Goal: Task Accomplishment & Management: Manage account settings

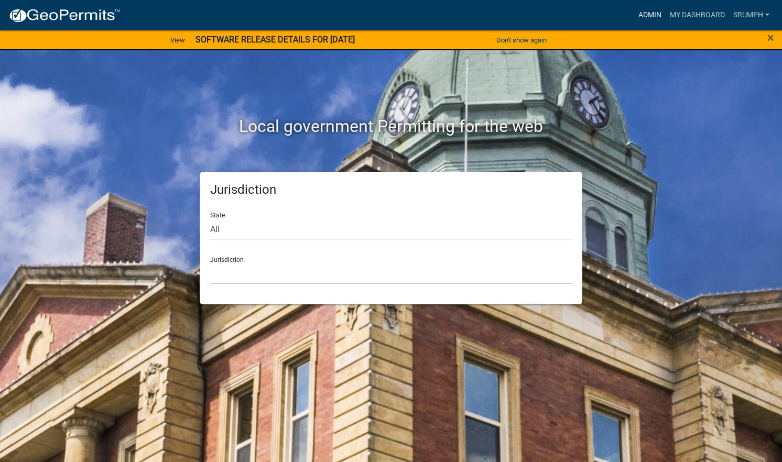
click at [642, 15] on link "Admin" at bounding box center [649, 15] width 31 height 20
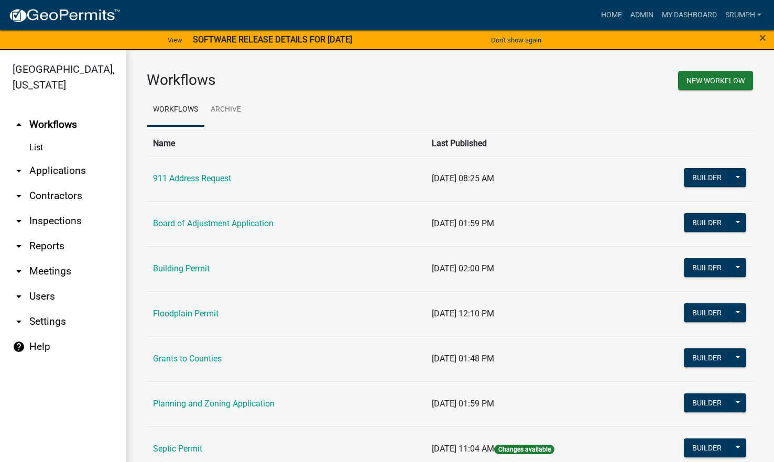
click at [67, 158] on link "arrow_drop_down Applications" at bounding box center [63, 170] width 126 height 25
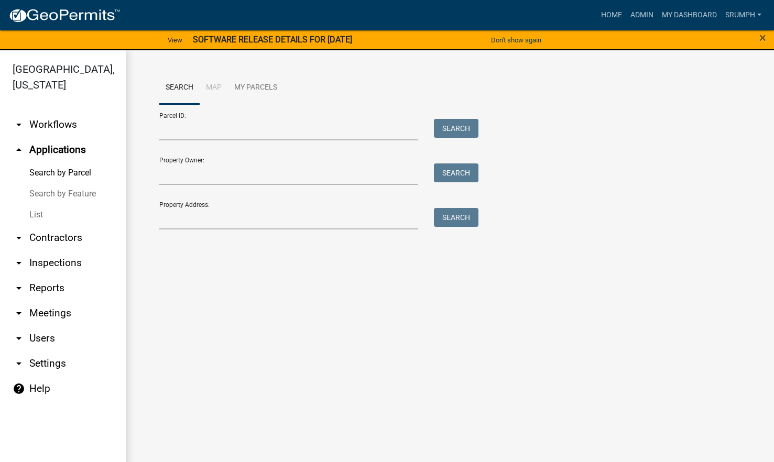
click at [38, 204] on link "List" at bounding box center [63, 214] width 126 height 21
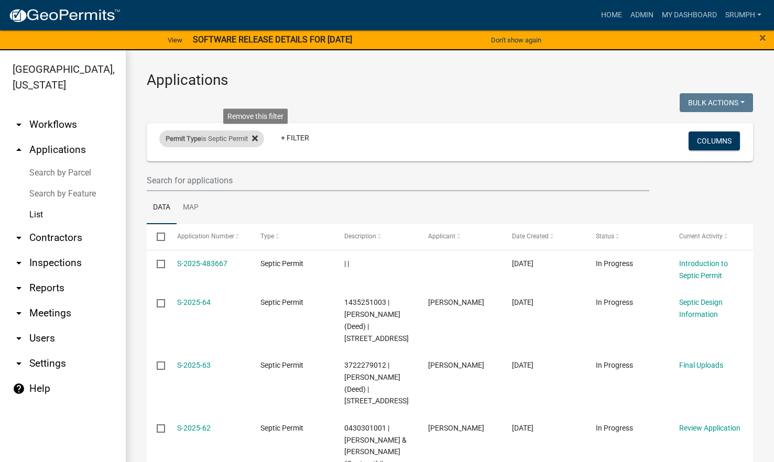
click at [256, 136] on icon at bounding box center [255, 138] width 6 height 8
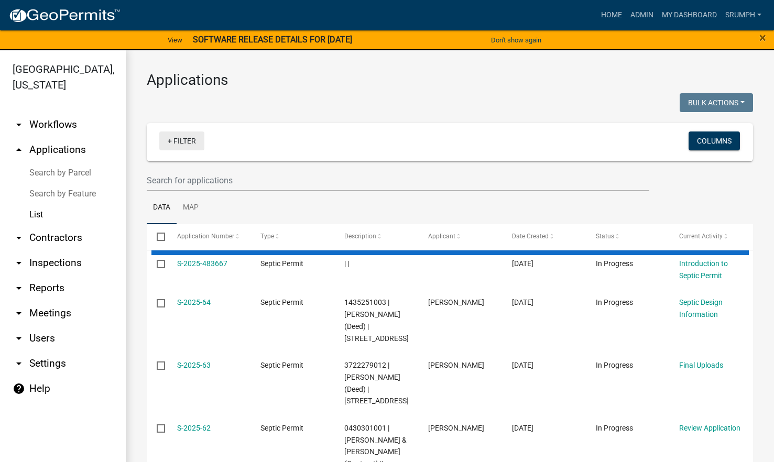
click at [187, 141] on link "+ Filter" at bounding box center [181, 141] width 45 height 19
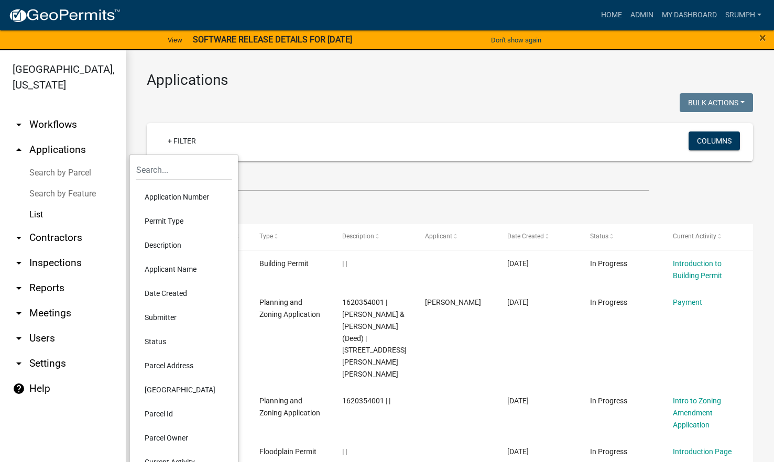
click at [182, 219] on li "Permit Type" at bounding box center [184, 221] width 96 height 24
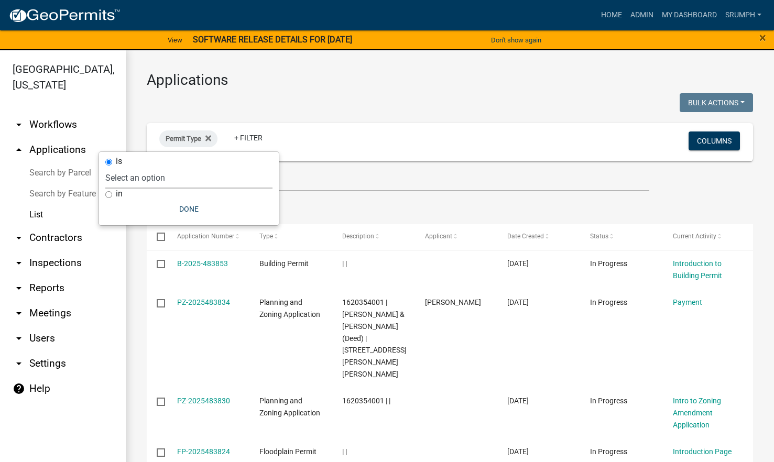
click at [174, 179] on select "Select an option 911 Address Request Board of Adjustment Application Building P…" at bounding box center [188, 177] width 167 height 21
select select "410ad131-bfa1-4e40-a388-59ddd1a9d6e2"
click at [142, 167] on select "Select an option 911 Address Request Board of Adjustment Application Building P…" at bounding box center [188, 177] width 167 height 21
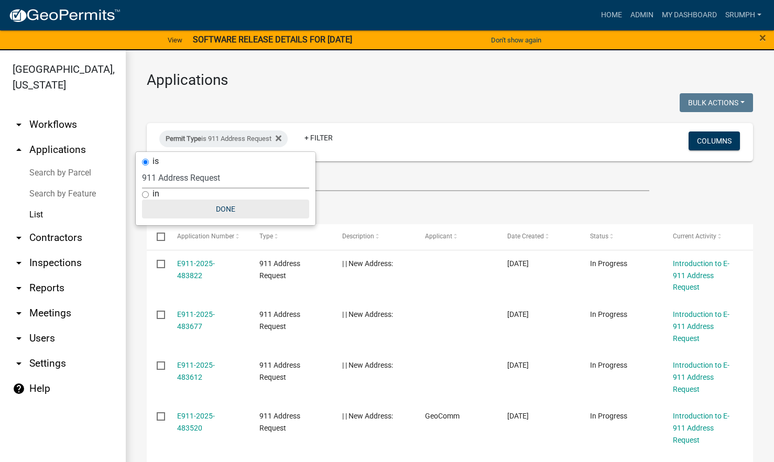
click at [230, 211] on button "Done" at bounding box center [225, 209] width 167 height 19
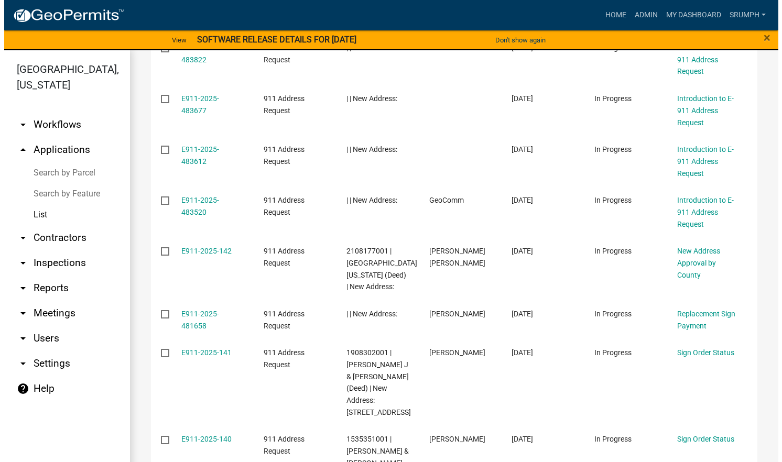
scroll to position [217, 0]
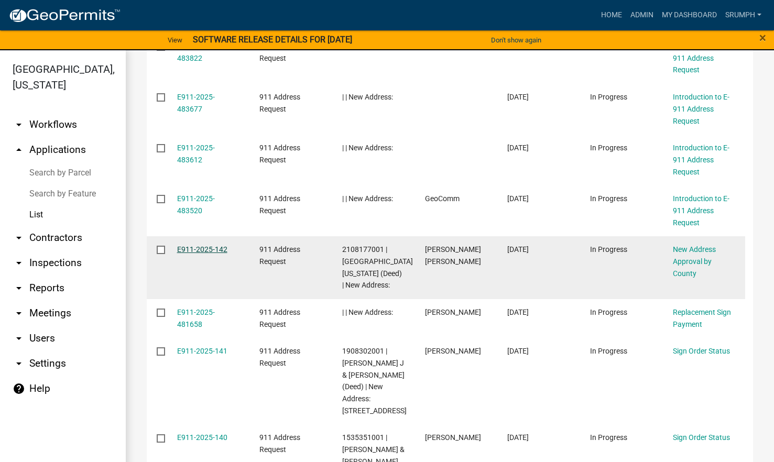
click at [203, 249] on link "E911-2025-142" at bounding box center [202, 249] width 50 height 8
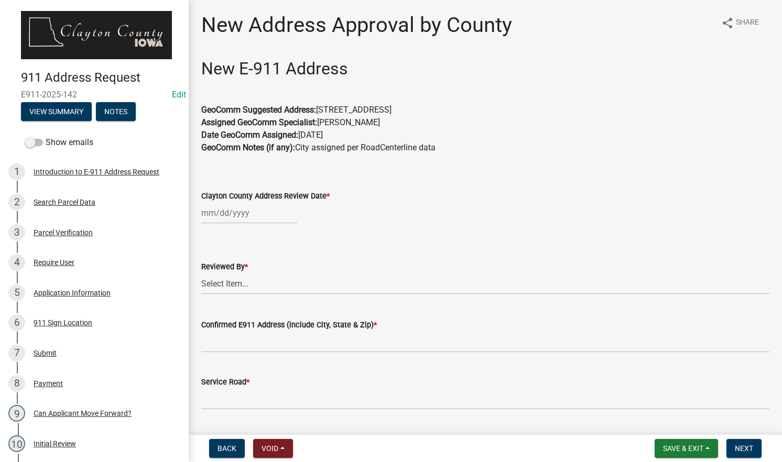
click at [239, 218] on div at bounding box center [249, 212] width 96 height 21
select select "9"
select select "2025"
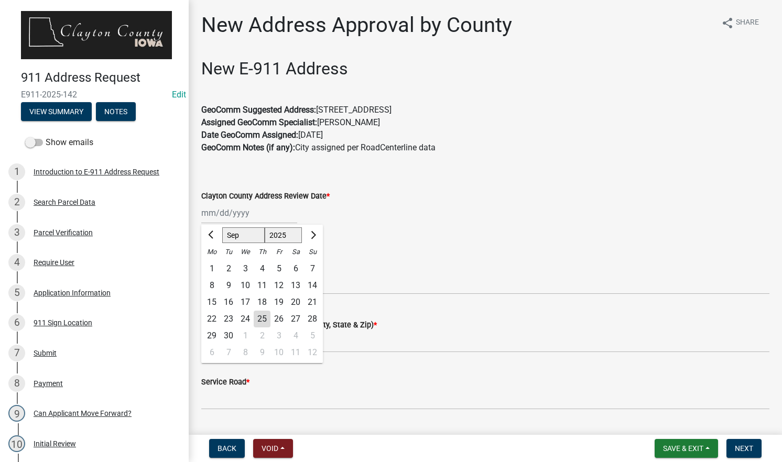
click at [264, 315] on div "25" at bounding box center [262, 319] width 17 height 17
type input "[DATE]"
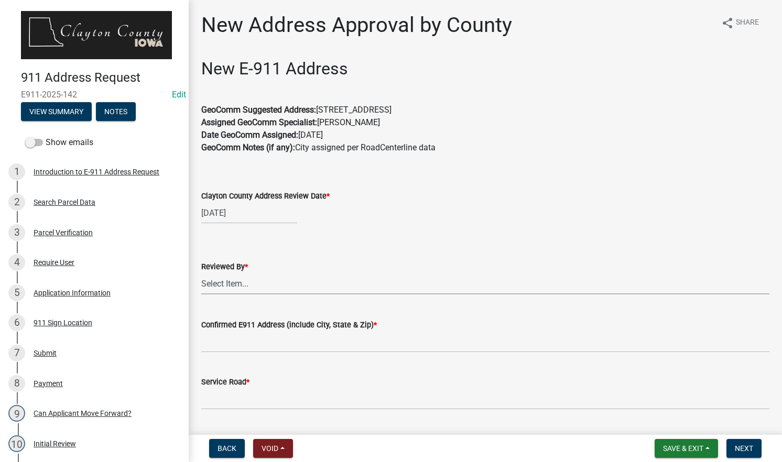
click at [261, 286] on select "Select Item... [PERSON_NAME]" at bounding box center [485, 283] width 568 height 21
click at [201, 273] on select "Select Item... [PERSON_NAME]" at bounding box center [485, 283] width 568 height 21
select select "8710e60e-9d76-42f9-b143-1f861fdefba8"
drag, startPoint x: 478, startPoint y: 112, endPoint x: 321, endPoint y: 110, distance: 157.2
click at [321, 110] on p "GeoComm Suggested Address: [STREET_ADDRESS] Assigned GeoComm Specialist: [PERSO…" at bounding box center [485, 135] width 568 height 63
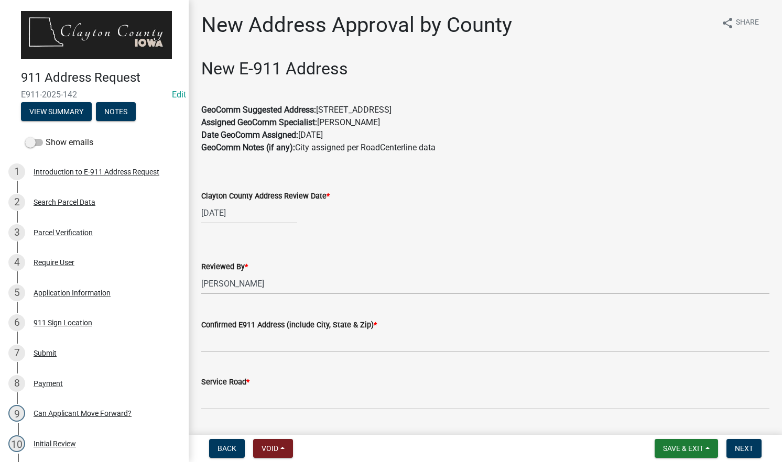
click at [481, 169] on wm-data-entity-input "New E-911 Address GeoComm Suggested Address: [STREET_ADDRESS] Assigned GeoComm …" at bounding box center [485, 117] width 568 height 116
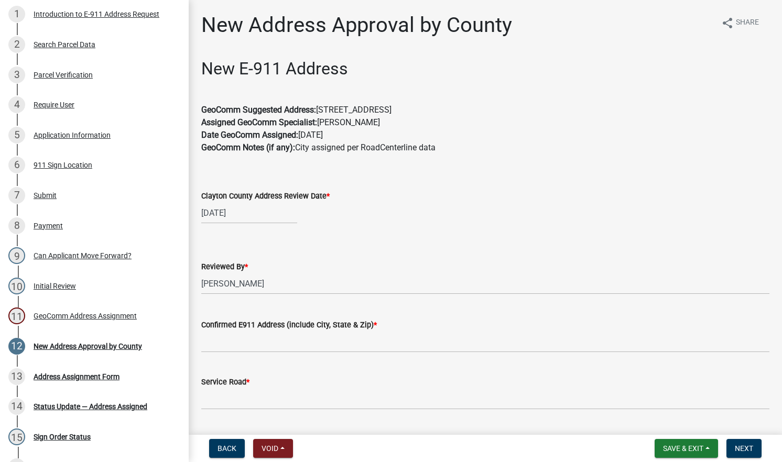
scroll to position [159, 0]
click at [126, 311] on div "GeoComm Address Assignment" at bounding box center [85, 314] width 103 height 7
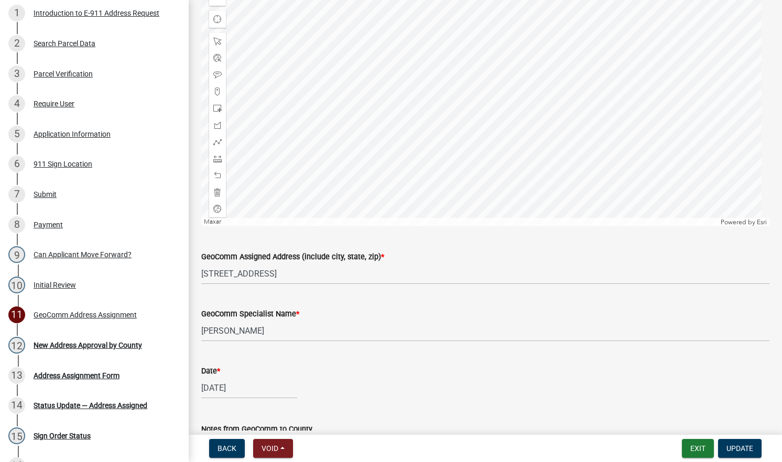
scroll to position [338, 0]
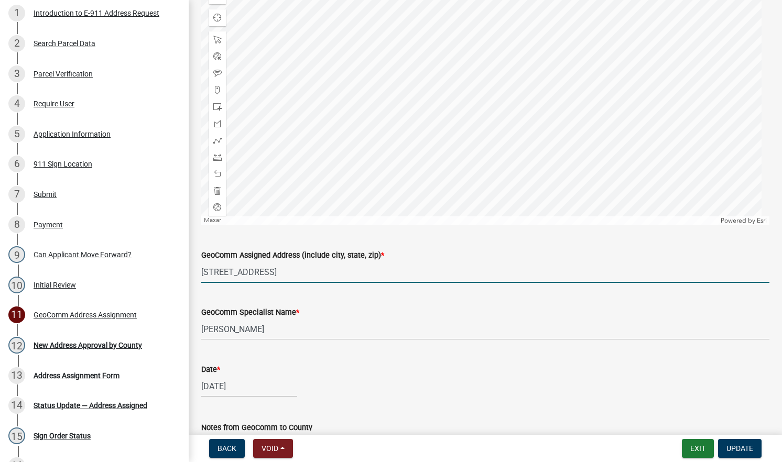
click at [389, 273] on input "[STREET_ADDRESS]" at bounding box center [485, 271] width 568 height 21
type input "[STREET_ADDRESS]"
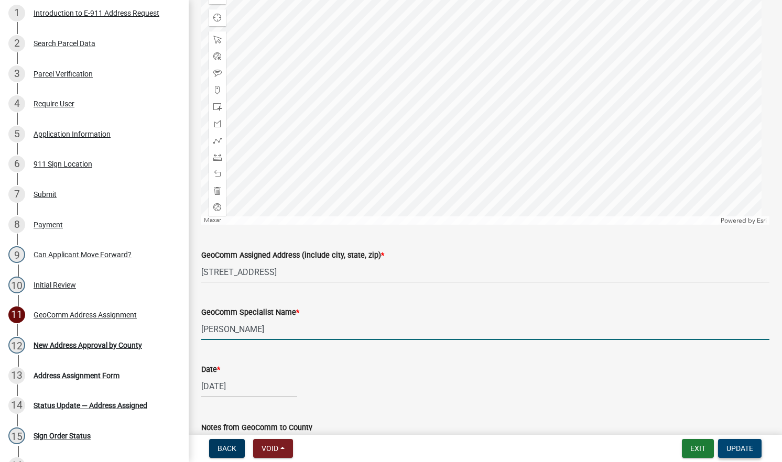
click at [740, 450] on span "Update" at bounding box center [739, 448] width 27 height 8
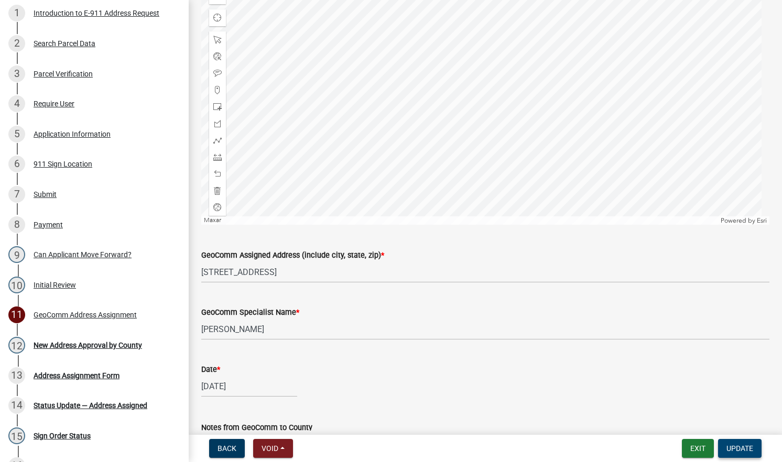
click at [737, 449] on span "Update" at bounding box center [739, 448] width 27 height 8
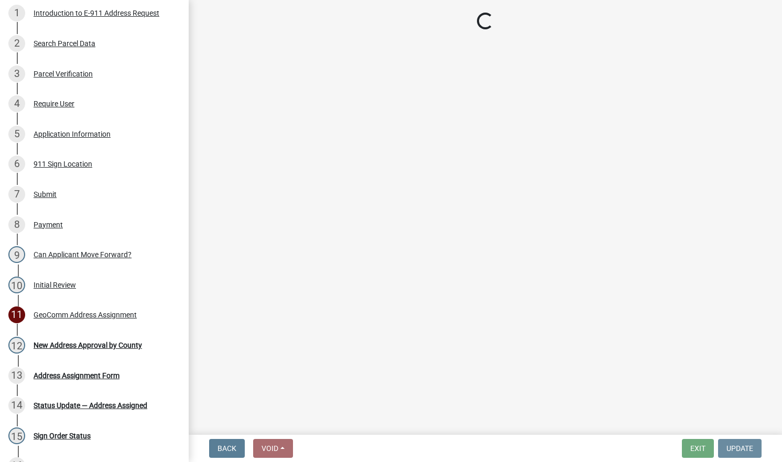
scroll to position [0, 0]
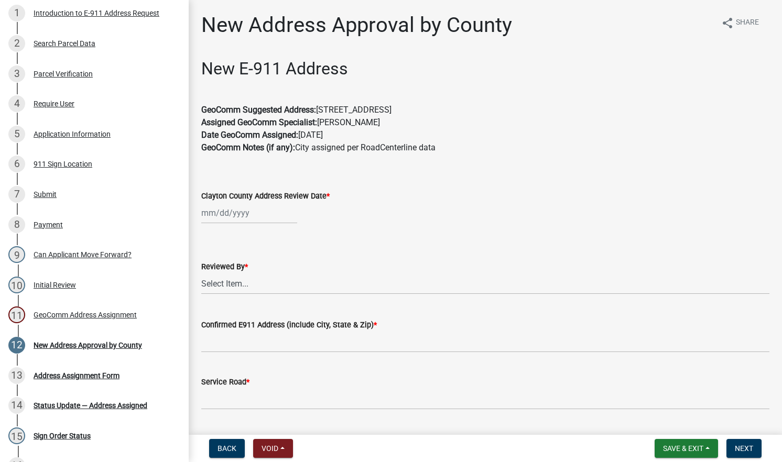
drag, startPoint x: 480, startPoint y: 107, endPoint x: 321, endPoint y: 110, distance: 159.3
click at [321, 110] on p "GeoComm Suggested Address: [STREET_ADDRESS] Assigned GeoComm Specialist: [PERSO…" at bounding box center [485, 135] width 568 height 63
drag, startPoint x: 321, startPoint y: 110, endPoint x: 346, endPoint y: 109, distance: 25.2
copy p "[STREET_ADDRESS]"
click at [244, 211] on div at bounding box center [249, 212] width 96 height 21
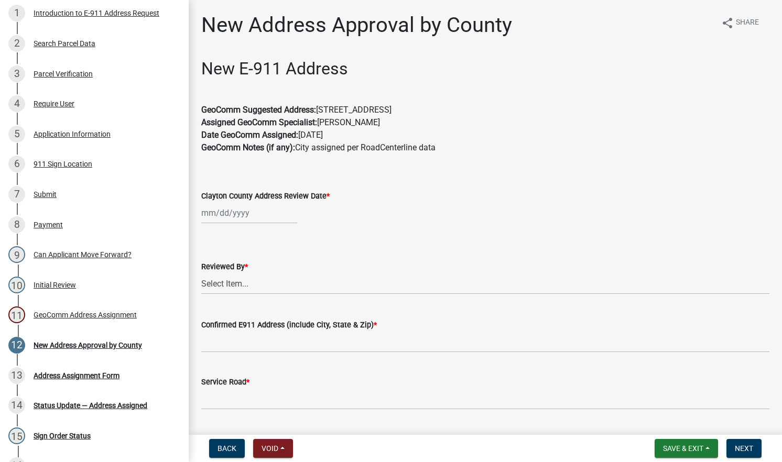
select select "9"
select select "2025"
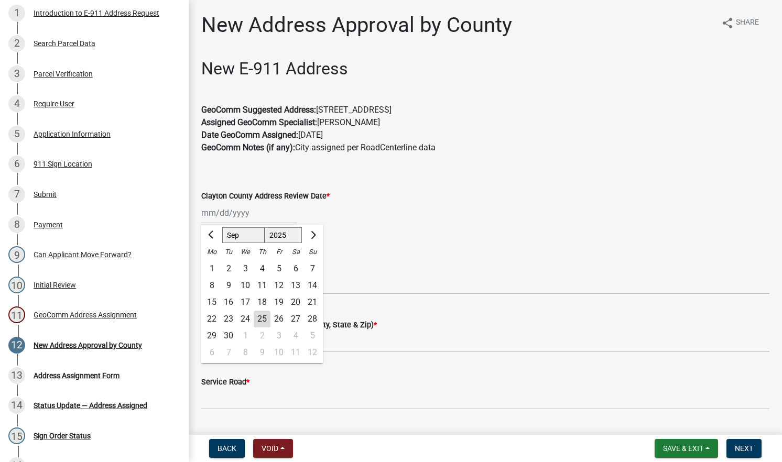
click at [263, 318] on div "25" at bounding box center [262, 319] width 17 height 17
type input "[DATE]"
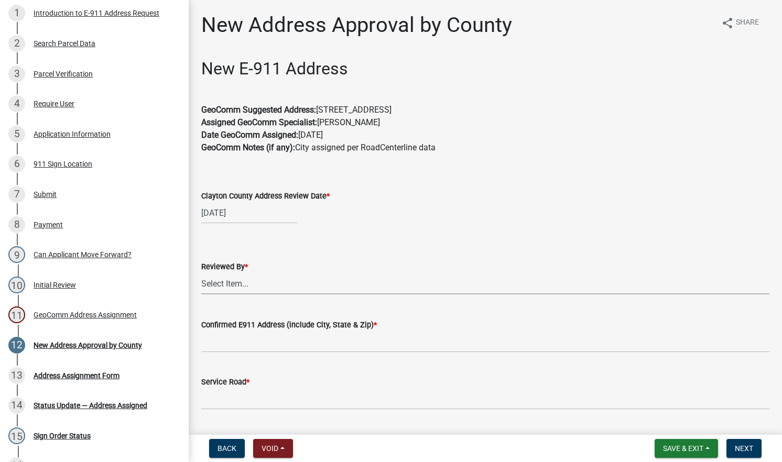
click at [255, 288] on select "Select Item... [PERSON_NAME]" at bounding box center [485, 283] width 568 height 21
click at [201, 273] on select "Select Item... [PERSON_NAME]" at bounding box center [485, 283] width 568 height 21
select select "8710e60e-9d76-42f9-b143-1f861fdefba8"
click at [228, 346] on input "Confirmed E911 Address (include City, State & Zip) *" at bounding box center [485, 341] width 568 height 21
paste input "[STREET_ADDRESS]"
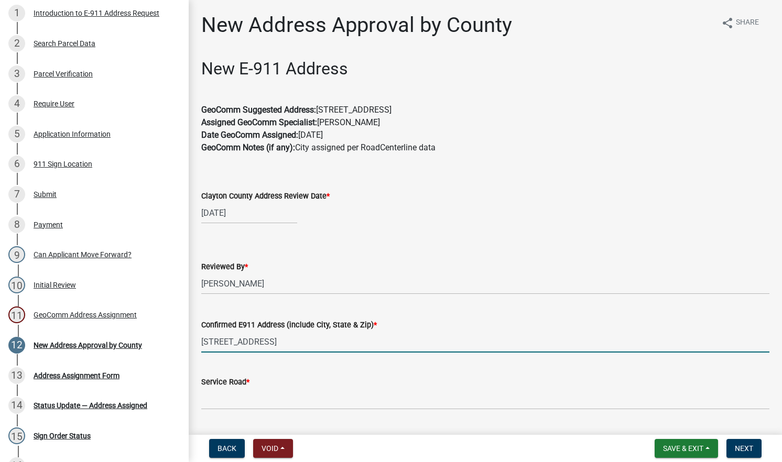
type input "[STREET_ADDRESS]"
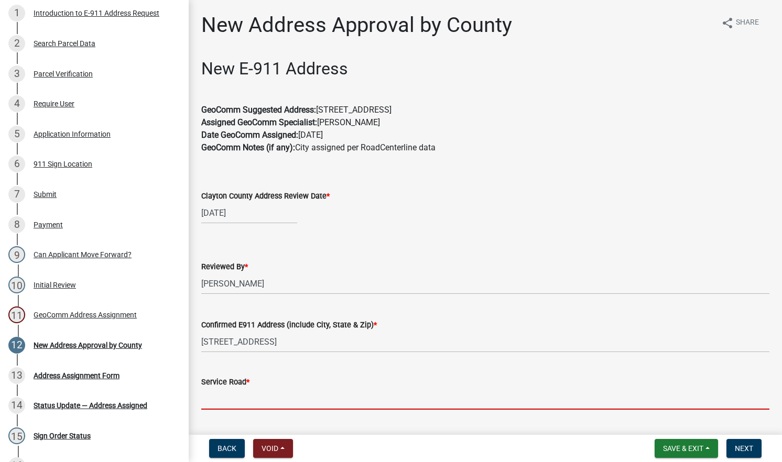
click at [252, 397] on input "Service Road *" at bounding box center [485, 398] width 568 height 21
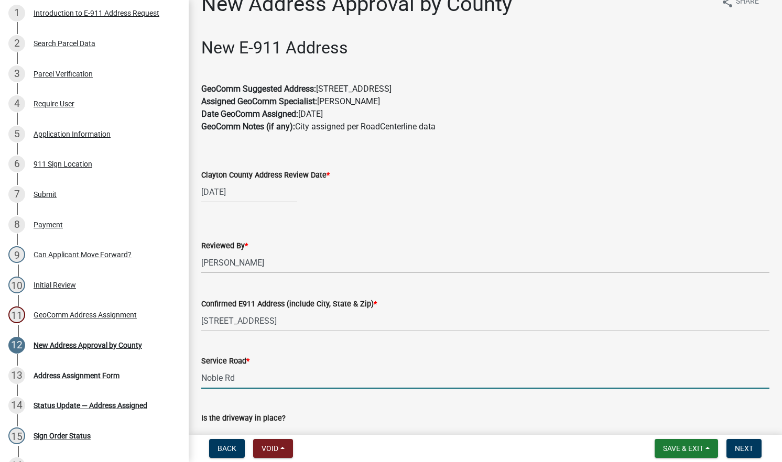
scroll to position [22, 0]
type input "Noble Rd"
click at [319, 392] on wm-data-entity-input "Service Road * Noble Rd" at bounding box center [485, 367] width 568 height 57
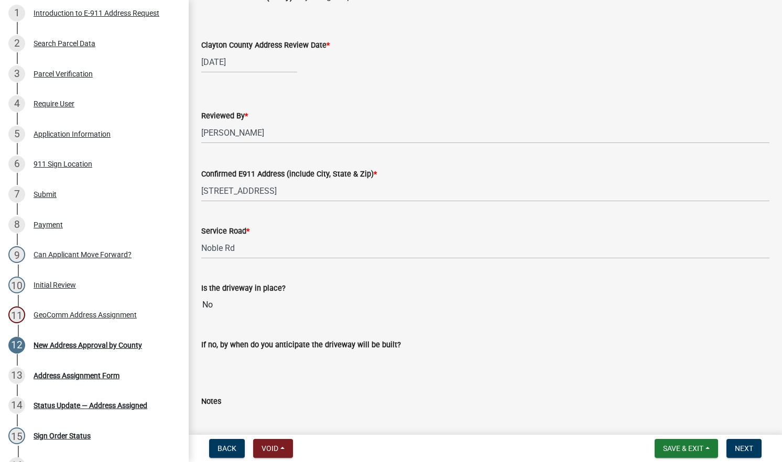
scroll to position [152, 0]
click at [745, 446] on span "Next" at bounding box center [744, 448] width 18 height 8
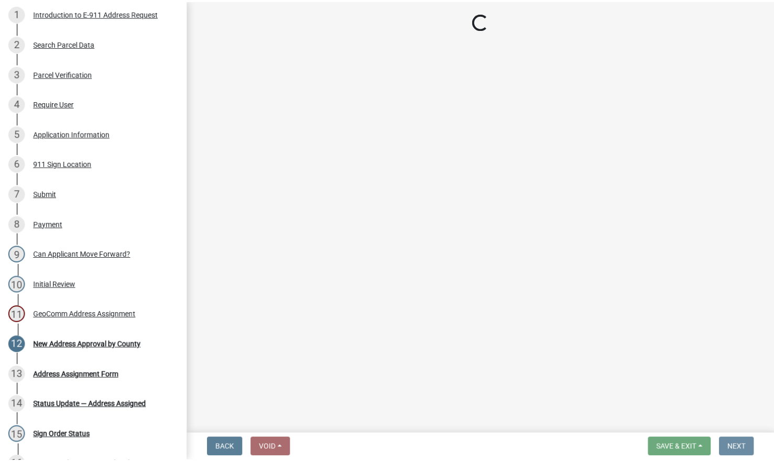
scroll to position [0, 0]
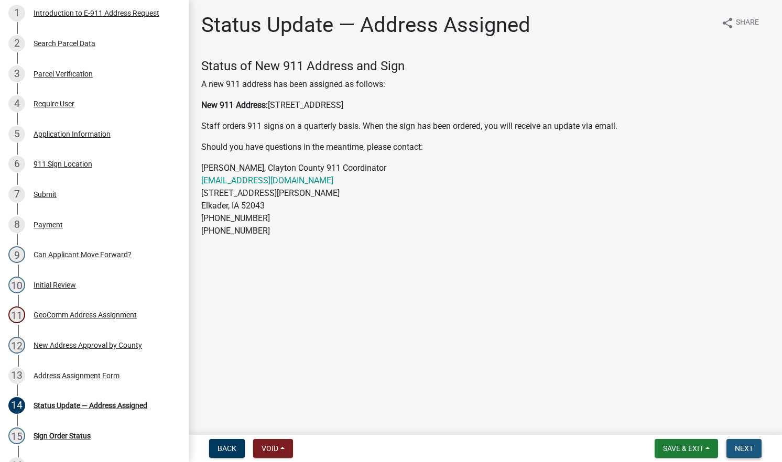
click at [745, 446] on span "Next" at bounding box center [744, 448] width 18 height 8
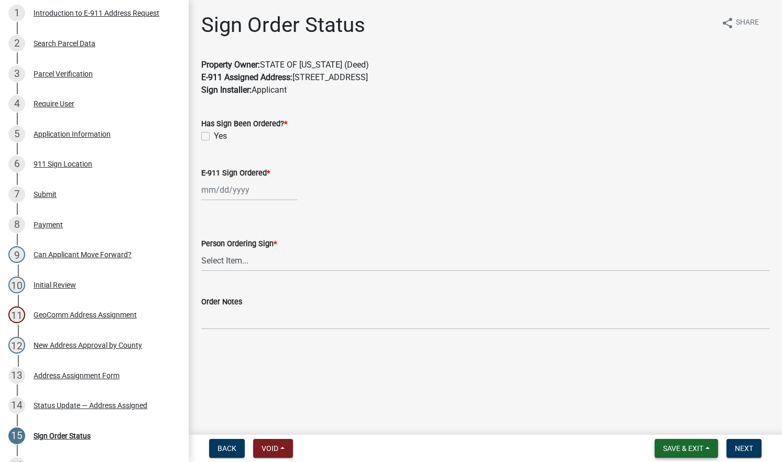
click at [680, 445] on span "Save & Exit" at bounding box center [683, 448] width 40 height 8
click at [672, 417] on button "Save & Exit" at bounding box center [676, 421] width 84 height 25
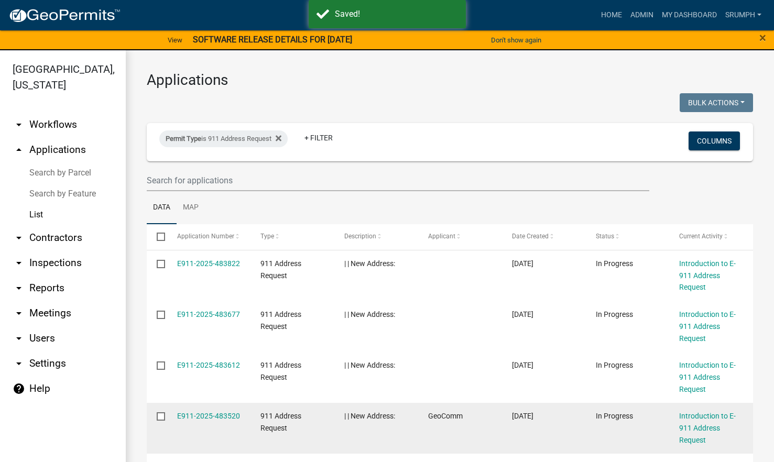
click at [161, 416] on input "checkbox" at bounding box center [160, 415] width 7 height 7
checkbox input "true"
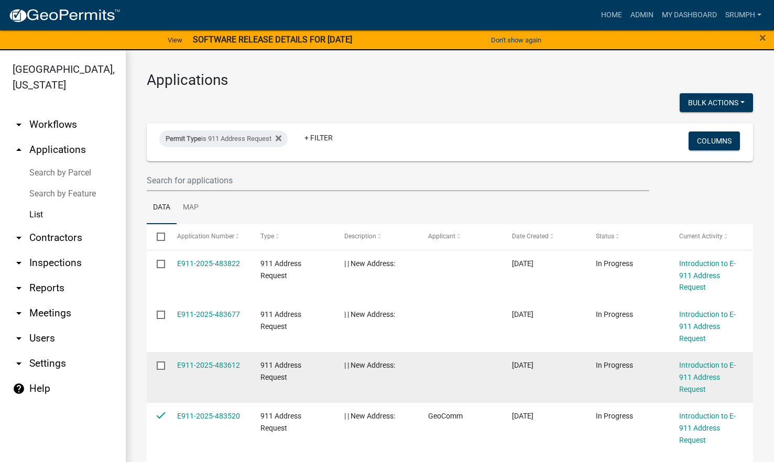
click at [160, 368] on input "checkbox" at bounding box center [160, 365] width 7 height 7
checkbox input "true"
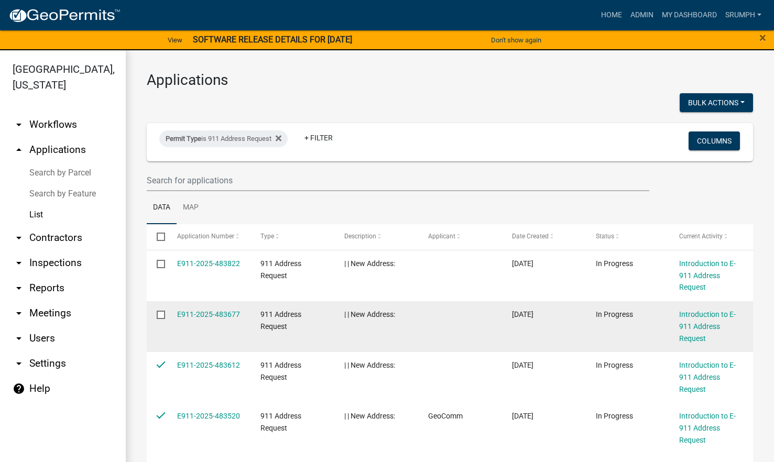
click at [160, 315] on input "checkbox" at bounding box center [160, 314] width 7 height 7
checkbox input "true"
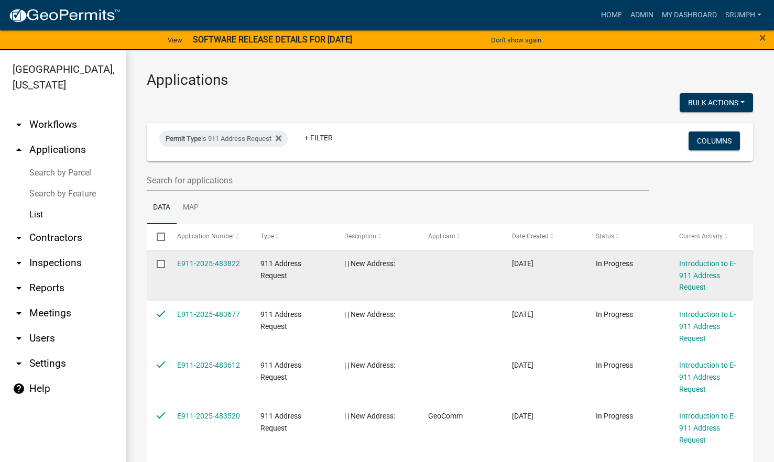
click at [160, 267] on input "checkbox" at bounding box center [160, 263] width 7 height 7
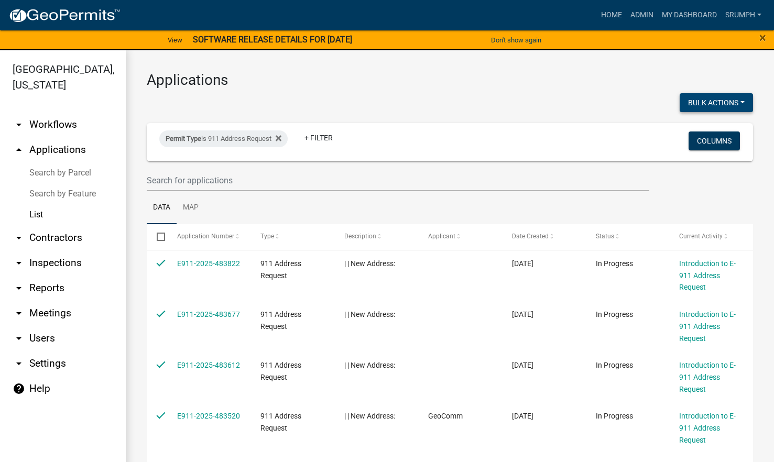
click at [712, 103] on button "Bulk Actions" at bounding box center [716, 102] width 73 height 19
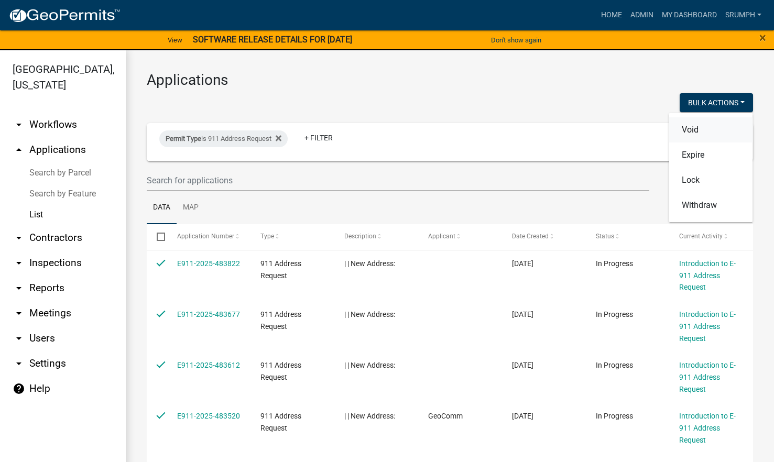
click at [690, 128] on button "Void" at bounding box center [711, 129] width 84 height 25
checkbox input "false"
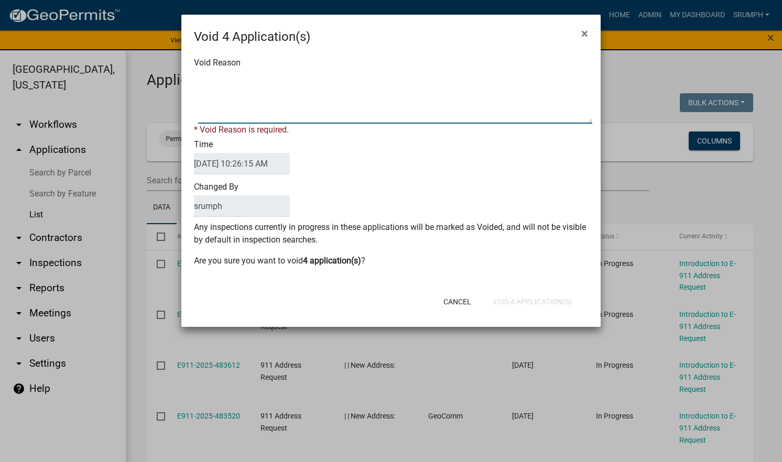
click at [400, 101] on textarea "Void Reason" at bounding box center [395, 97] width 394 height 52
type textarea "incomplete"
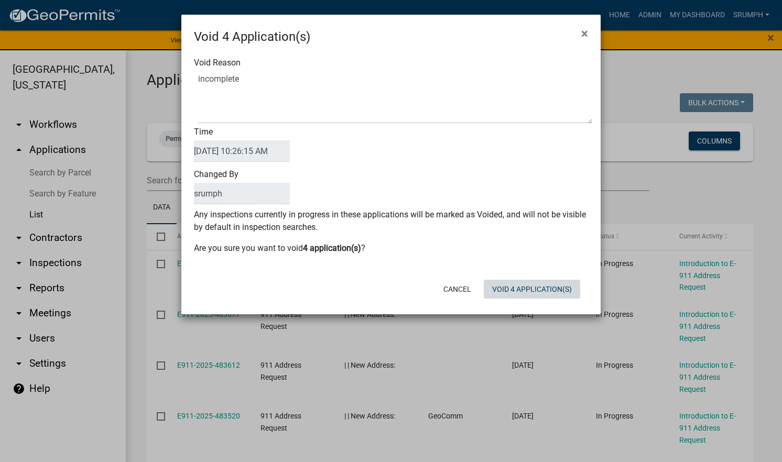
click at [513, 299] on div "Cancel Void 4 Application(s)" at bounding box center [459, 289] width 258 height 27
click at [510, 295] on button "Void 4 Application(s)" at bounding box center [532, 289] width 96 height 19
